Goal: Check status: Check status

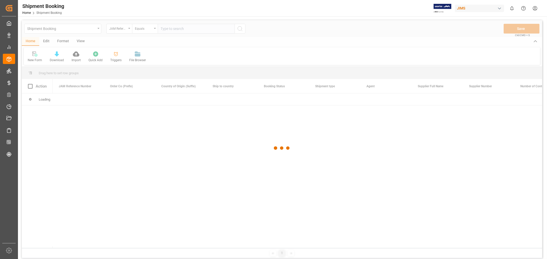
click at [83, 30] on div at bounding box center [282, 148] width 520 height 256
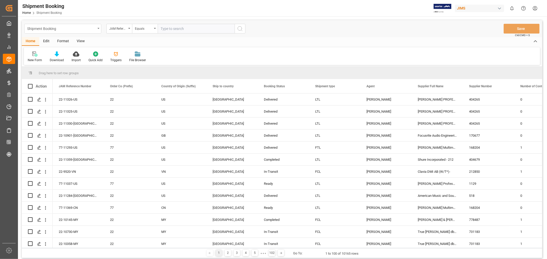
click at [98, 31] on div "Shipment Booking" at bounding box center [62, 29] width 77 height 10
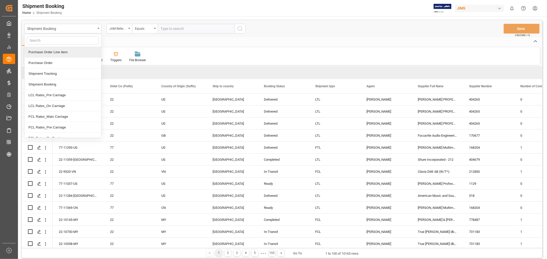
click at [62, 52] on div "Purchase Order Line Item" at bounding box center [63, 52] width 76 height 11
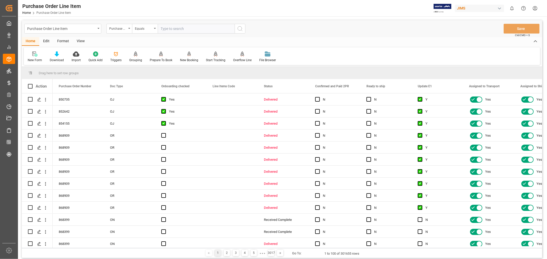
click at [78, 40] on div "View" at bounding box center [81, 41] width 16 height 9
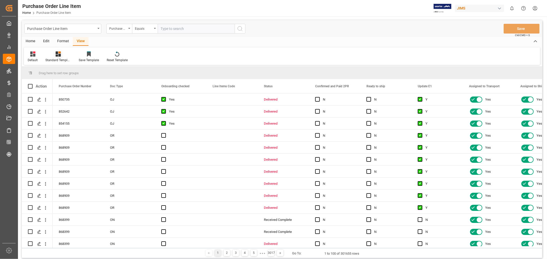
click at [59, 58] on div "Standard Templates" at bounding box center [58, 60] width 26 height 5
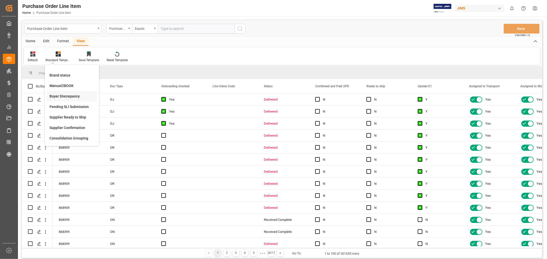
click at [68, 96] on div "Buyer Discrepancy" at bounding box center [71, 96] width 45 height 5
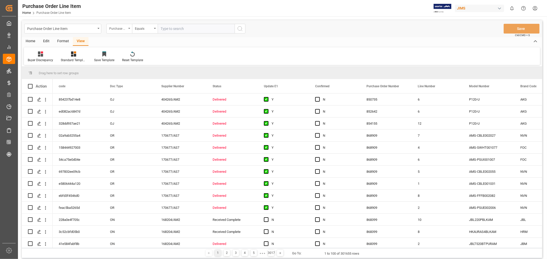
click at [129, 30] on div "Purchase Order Number" at bounding box center [119, 29] width 26 height 10
type input "model"
click at [127, 54] on div "Model Number" at bounding box center [145, 52] width 76 height 11
click at [71, 55] on icon at bounding box center [73, 54] width 5 height 5
click at [78, 126] on div "Buyer Discrepancy" at bounding box center [87, 124] width 45 height 5
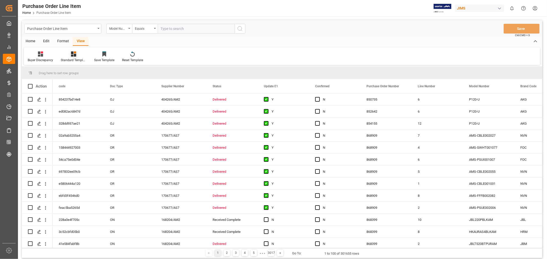
click at [72, 62] on div "Standard Templates" at bounding box center [74, 60] width 26 height 5
click at [42, 59] on div "Buyer Discrepancy" at bounding box center [40, 60] width 25 height 5
click at [40, 128] on div "receipt _1" at bounding box center [54, 128] width 45 height 5
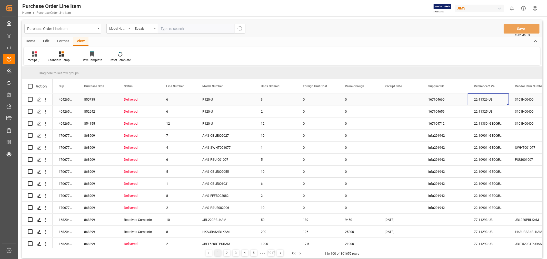
click at [480, 96] on div "22-11326-US" at bounding box center [487, 100] width 41 height 12
click at [278, 99] on div "3" at bounding box center [275, 100] width 42 height 12
click at [315, 102] on div "0" at bounding box center [318, 100] width 42 height 12
click at [392, 101] on div "Press SPACE to select this row." at bounding box center [400, 100] width 44 height 12
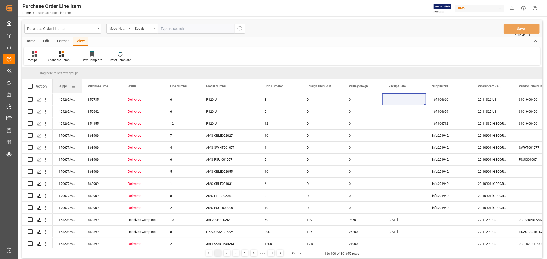
drag, startPoint x: 77, startPoint y: 83, endPoint x: 81, endPoint y: 83, distance: 3.9
click at [81, 83] on div at bounding box center [82, 86] width 2 height 14
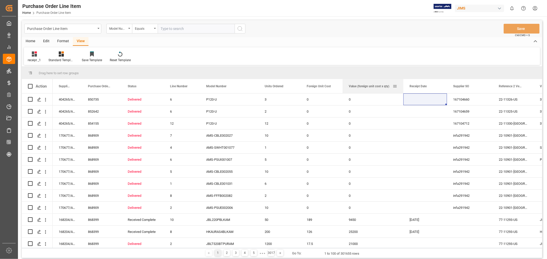
drag, startPoint x: 381, startPoint y: 84, endPoint x: 402, endPoint y: 81, distance: 21.2
click at [402, 81] on div at bounding box center [403, 86] width 2 height 14
click at [426, 100] on div "Press SPACE to select this row." at bounding box center [425, 100] width 44 height 12
click at [490, 99] on div "167104660" at bounding box center [470, 100] width 46 height 12
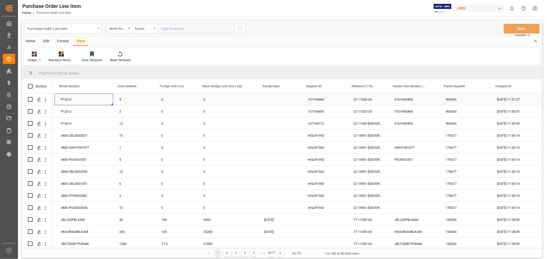
scroll to position [0, 0]
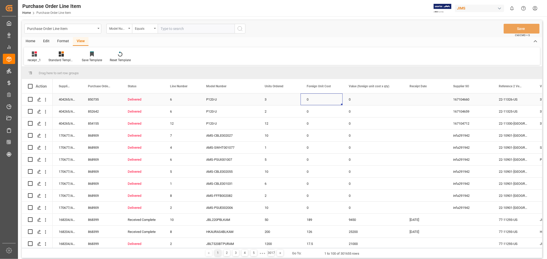
click at [322, 99] on div "0" at bounding box center [321, 100] width 42 height 12
click at [355, 98] on div "0" at bounding box center [372, 100] width 61 height 12
